Goal: Task Accomplishment & Management: Use online tool/utility

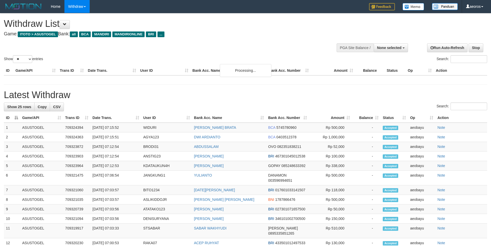
select select
select select "**"
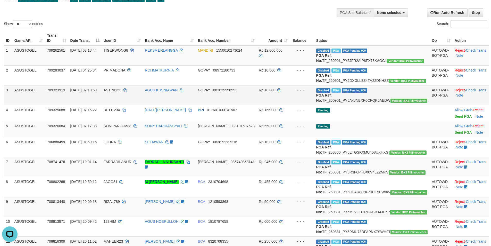
scroll to position [26, 0]
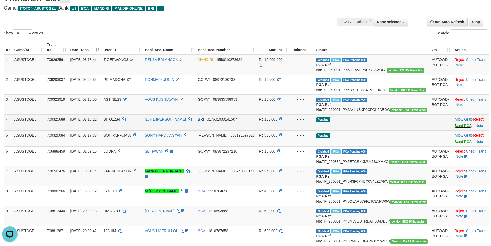
click at [454, 128] on link "Send PGA" at bounding box center [462, 125] width 17 height 4
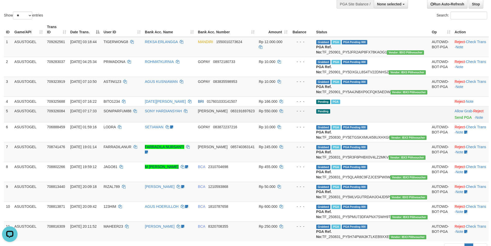
scroll to position [52, 0]
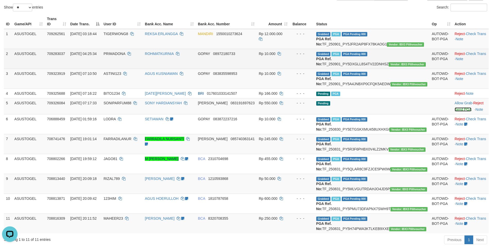
drag, startPoint x: 449, startPoint y: 118, endPoint x: 270, endPoint y: 72, distance: 184.3
click at [454, 111] on link "Send PGA" at bounding box center [462, 109] width 17 height 4
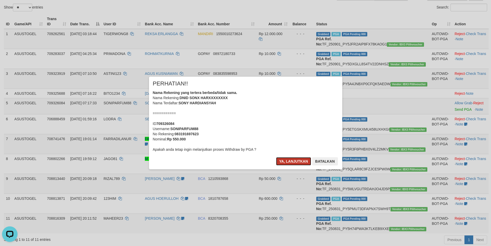
click at [285, 160] on button "Ya, lanjutkan" at bounding box center [293, 161] width 35 height 8
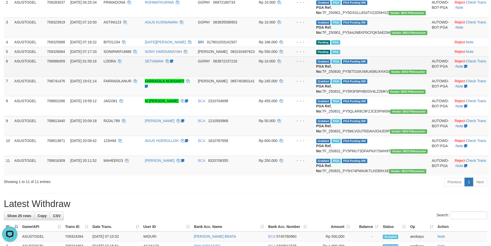
scroll to position [155, 0]
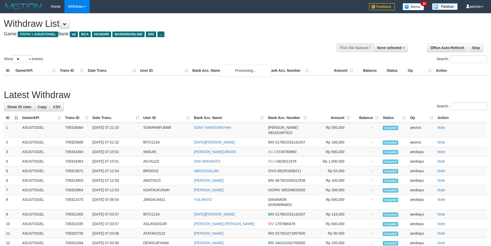
select select
select select "**"
